Goal: Find specific page/section: Find specific page/section

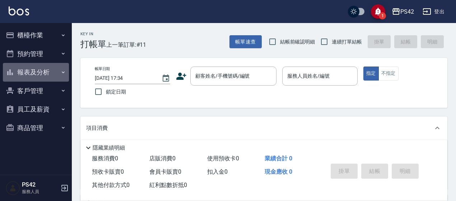
click at [32, 74] on button "報表及分析" at bounding box center [36, 72] width 66 height 19
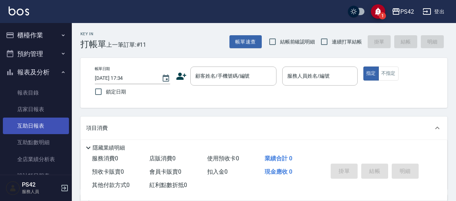
click at [27, 130] on link "互助日報表" at bounding box center [36, 125] width 66 height 17
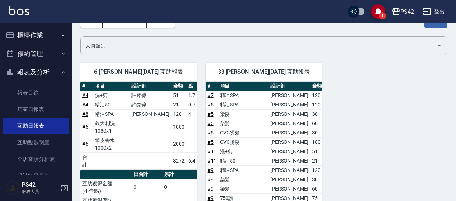
scroll to position [43, 0]
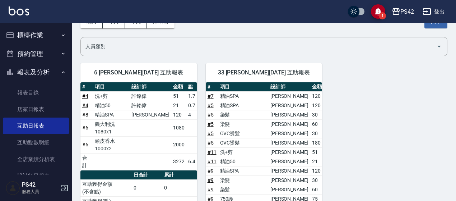
click at [39, 73] on button "報表及分析" at bounding box center [36, 72] width 66 height 19
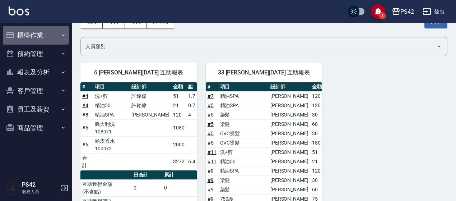
click at [32, 37] on button "櫃檯作業" at bounding box center [36, 35] width 66 height 19
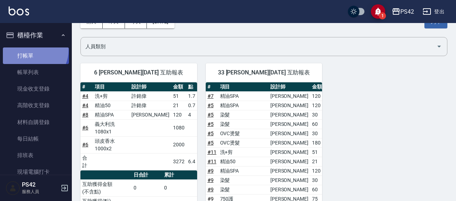
click at [32, 50] on link "打帳單" at bounding box center [36, 55] width 66 height 17
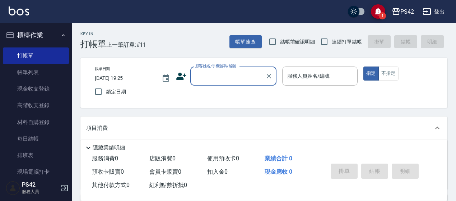
click at [28, 38] on button "櫃檯作業" at bounding box center [36, 35] width 66 height 19
